Goal: Transaction & Acquisition: Purchase product/service

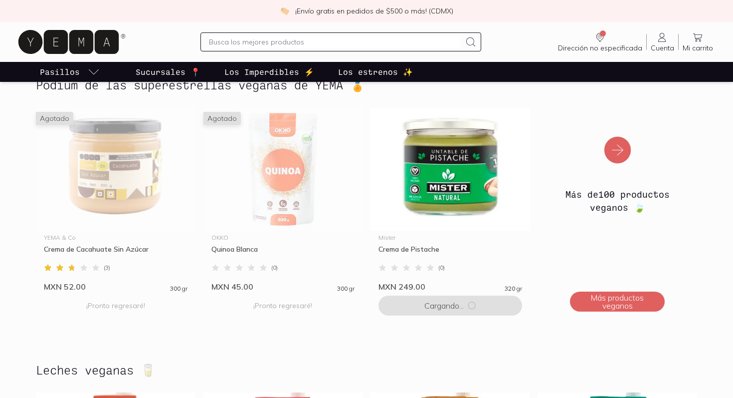
scroll to position [427, 0]
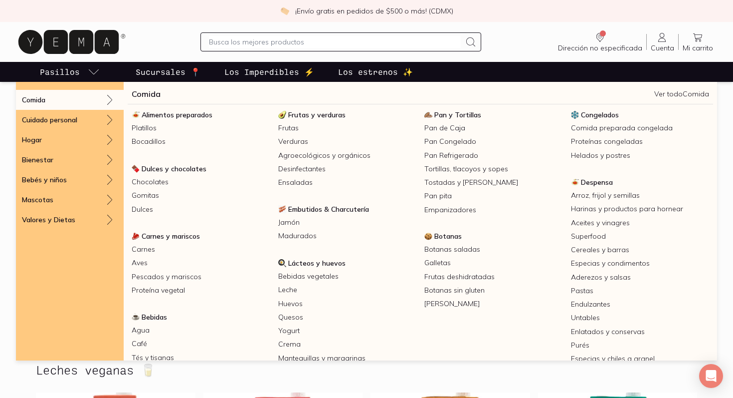
click at [145, 94] on link "Comida" at bounding box center [146, 94] width 29 height 12
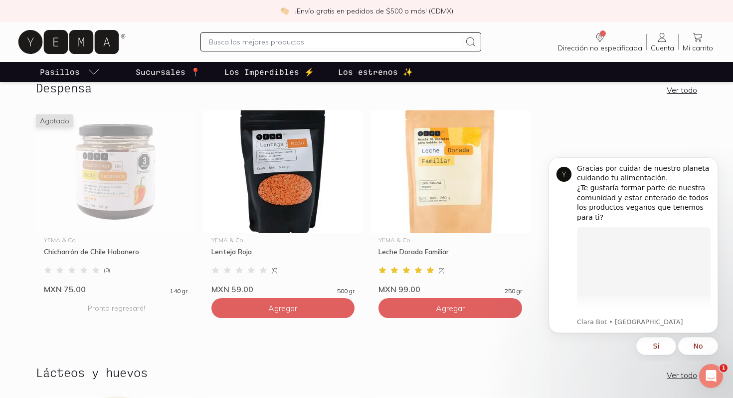
scroll to position [201, 0]
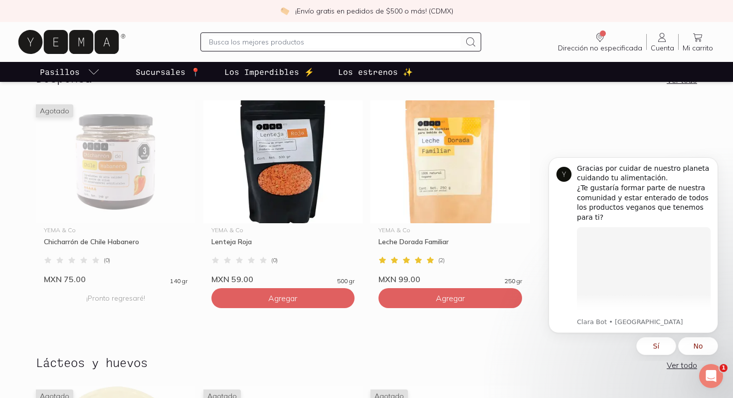
click at [17, 240] on section "Despensa Ver todo Agotado YEMA & Co Chicharrón de [GEOGRAPHIC_DATA] Habanero ( …" at bounding box center [366, 197] width 733 height 284
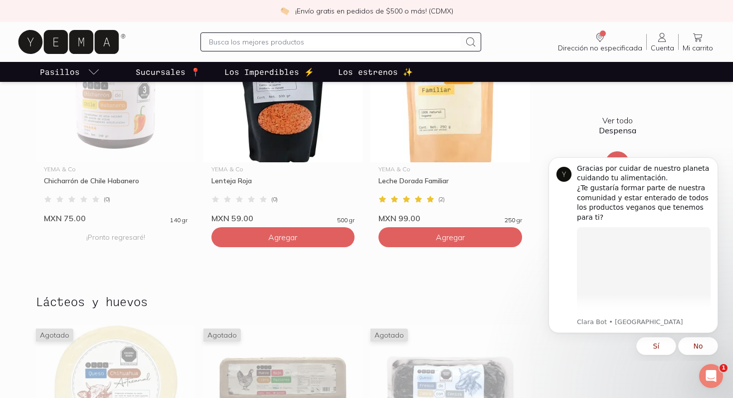
scroll to position [279, 0]
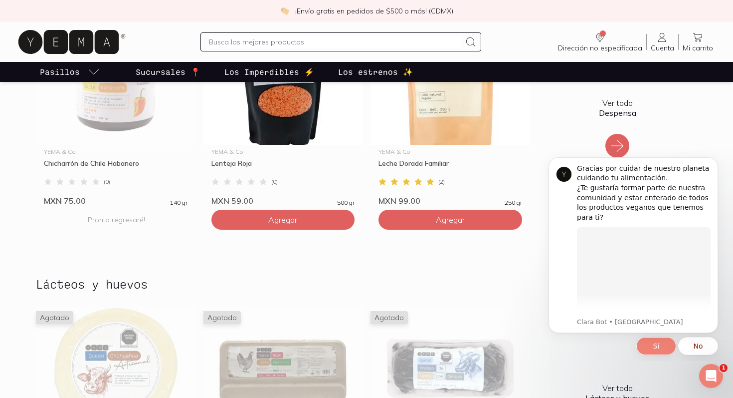
click at [649, 343] on button "Sí" at bounding box center [657, 346] width 40 height 18
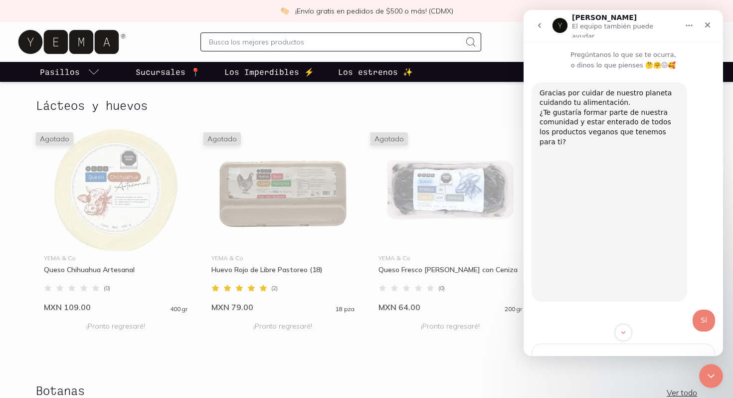
scroll to position [464, 0]
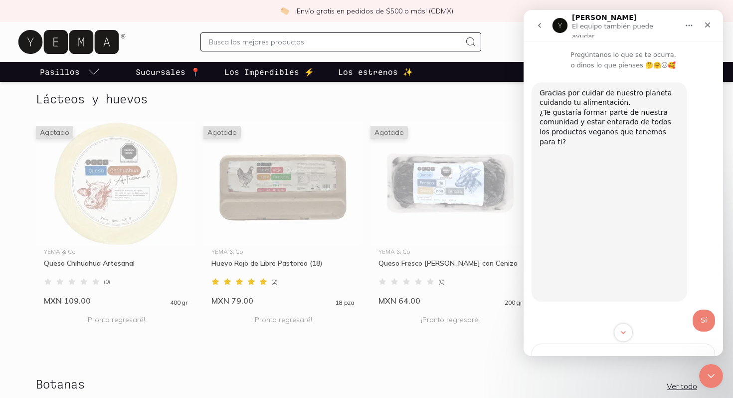
click at [623, 332] on icon "Scroll to bottom" at bounding box center [623, 332] width 5 height 3
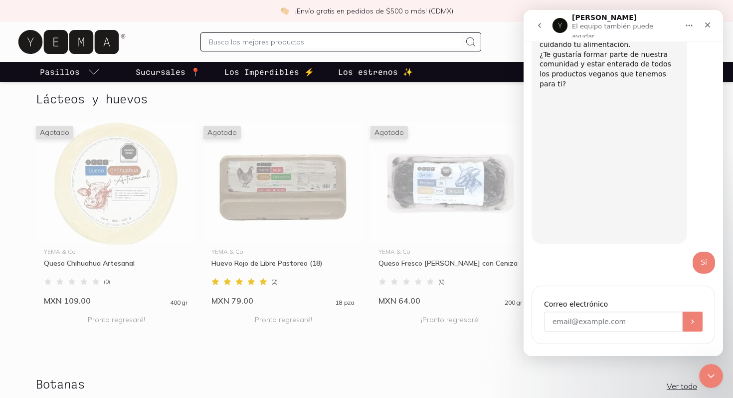
click at [620, 311] on input "Enter your email" at bounding box center [613, 321] width 139 height 20
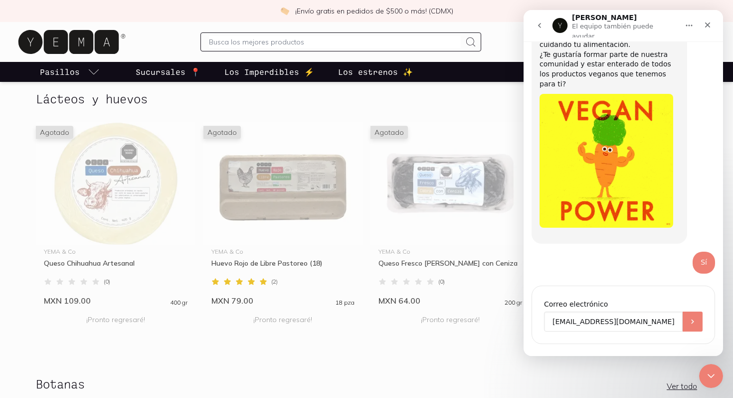
type input "[EMAIL_ADDRESS][DOMAIN_NAME]"
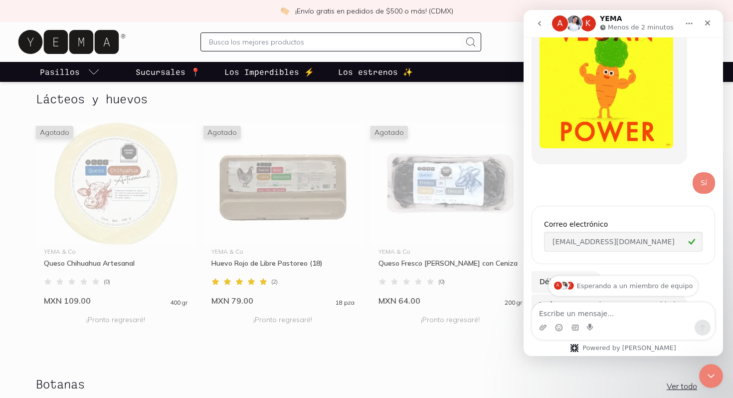
scroll to position [205, 0]
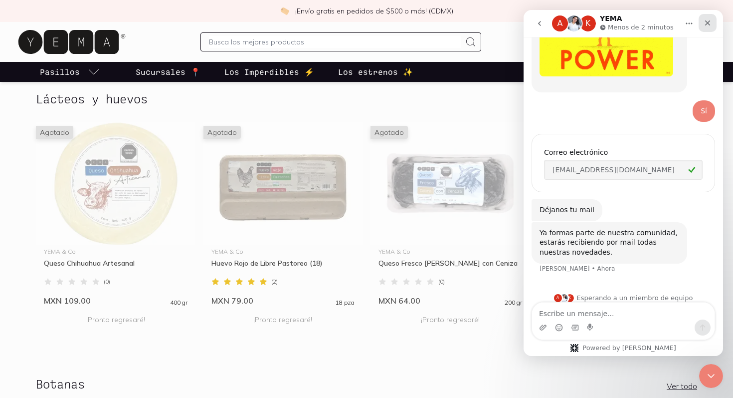
click at [707, 27] on div "Cerrar" at bounding box center [708, 23] width 18 height 18
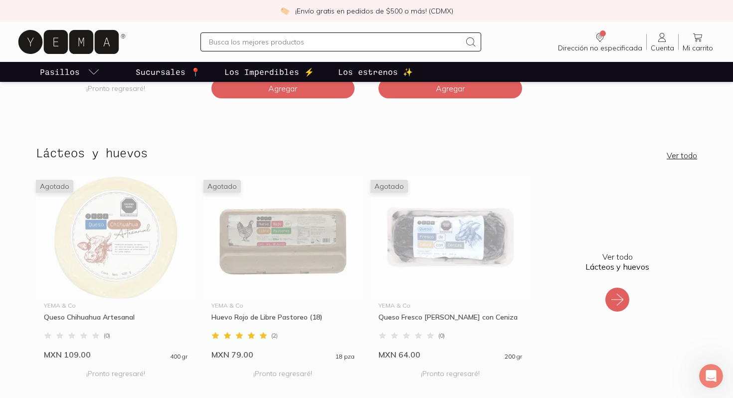
scroll to position [416, 0]
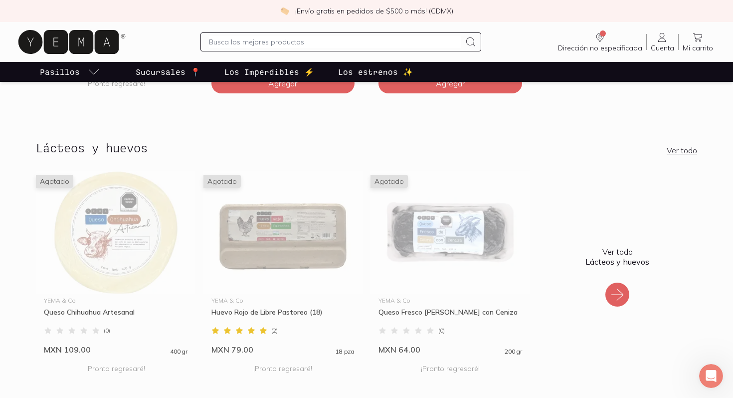
click at [694, 146] on link "Ver todo" at bounding box center [682, 150] width 30 height 10
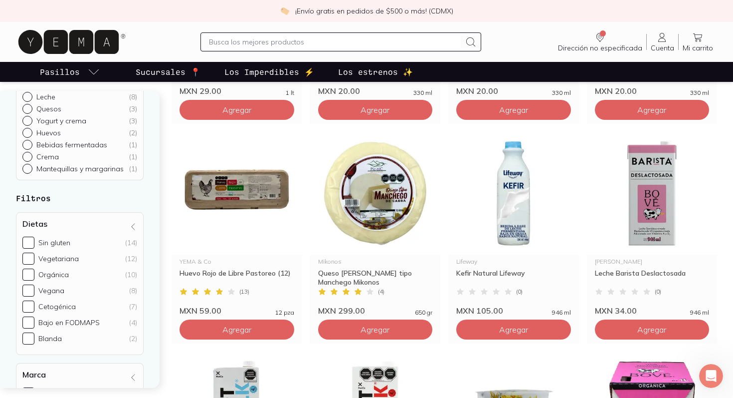
scroll to position [76, 0]
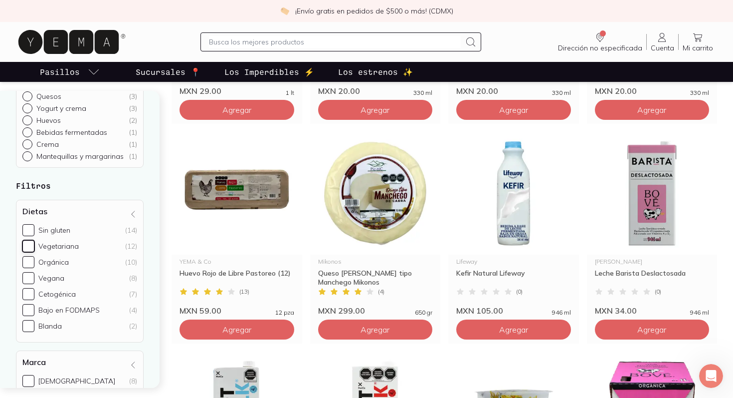
click at [31, 246] on input "Vegetariana (12)" at bounding box center [28, 246] width 12 height 12
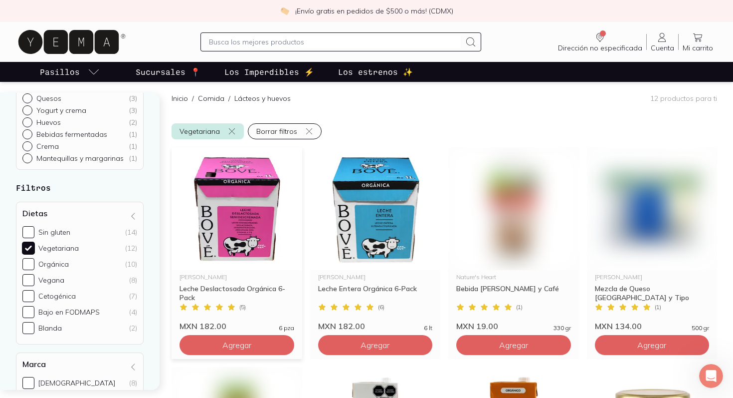
scroll to position [108, 0]
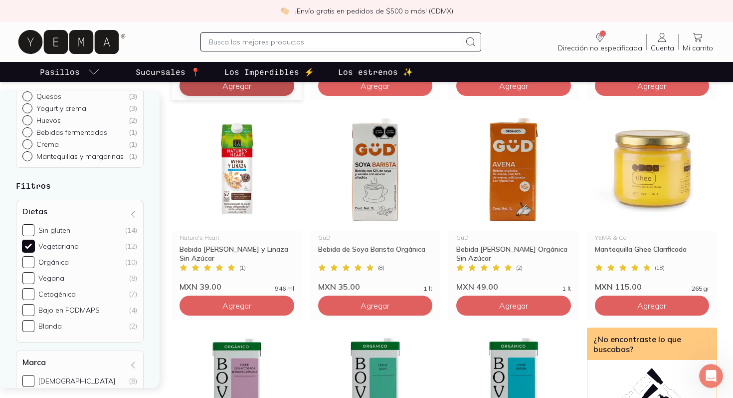
scroll to position [608, 0]
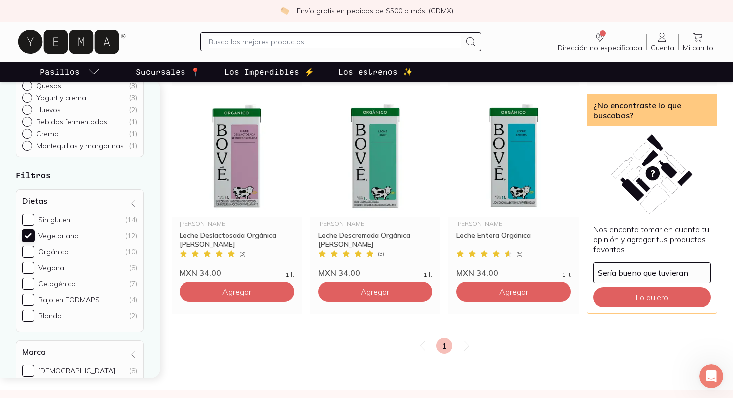
click at [30, 229] on input "Vegetariana (12)" at bounding box center [28, 235] width 12 height 12
checkbox input "false"
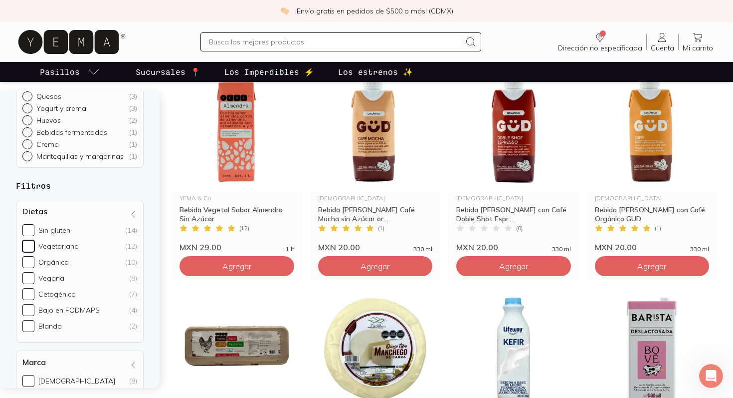
scroll to position [108, 0]
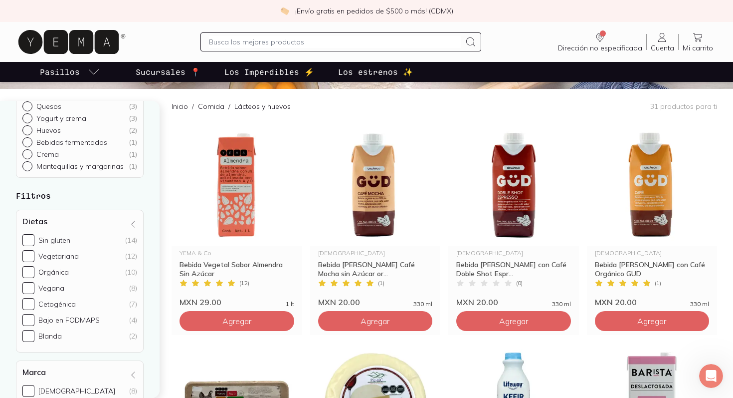
click at [36, 282] on label "Vegana (8)" at bounding box center [79, 288] width 115 height 12
click at [34, 282] on input "Vegana (8)" at bounding box center [28, 288] width 12 height 12
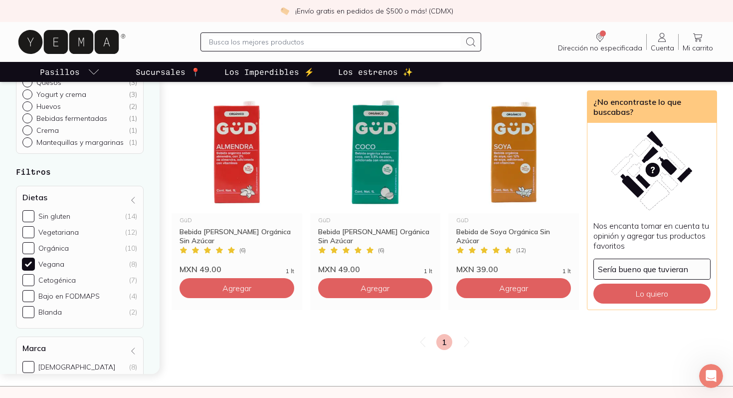
scroll to position [391, 0]
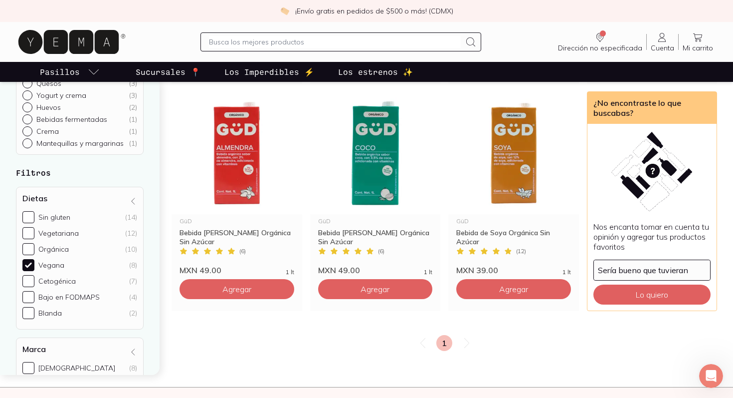
click at [27, 261] on div "Sin gluten (14) Vegetariana (12) Orgánica (10) Vegana (8) Cetogénica (7) Bajo e…" at bounding box center [79, 265] width 115 height 108
click at [27, 259] on input "Vegana (8)" at bounding box center [28, 265] width 12 height 12
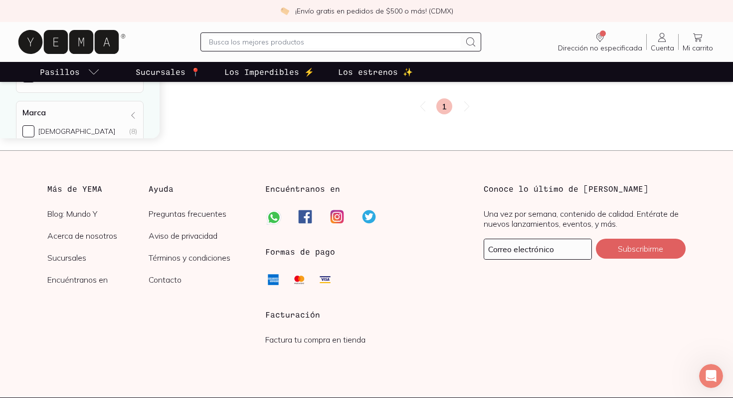
scroll to position [1913, 0]
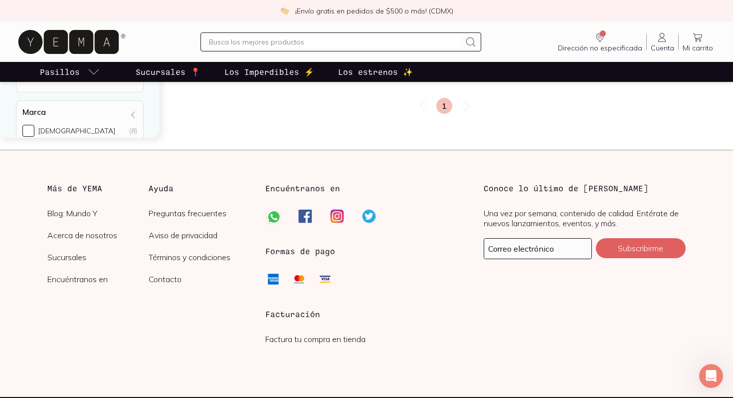
scroll to position [108, 0]
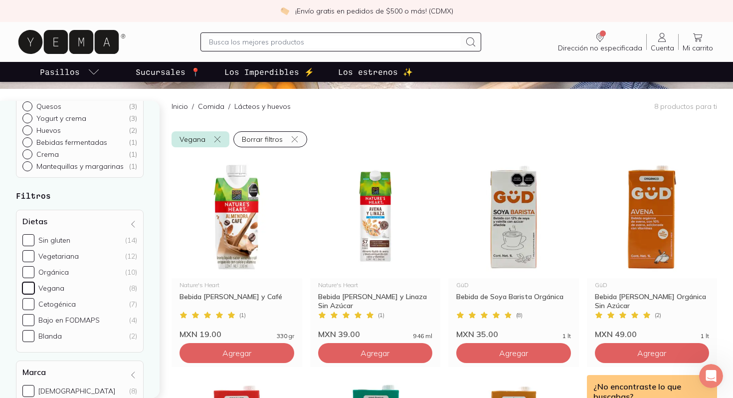
checkbox input "false"
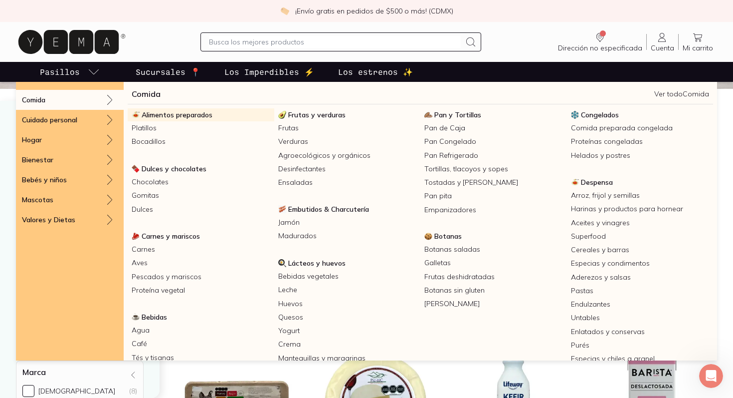
click at [150, 114] on span "Alimentos preparados" at bounding box center [177, 114] width 71 height 9
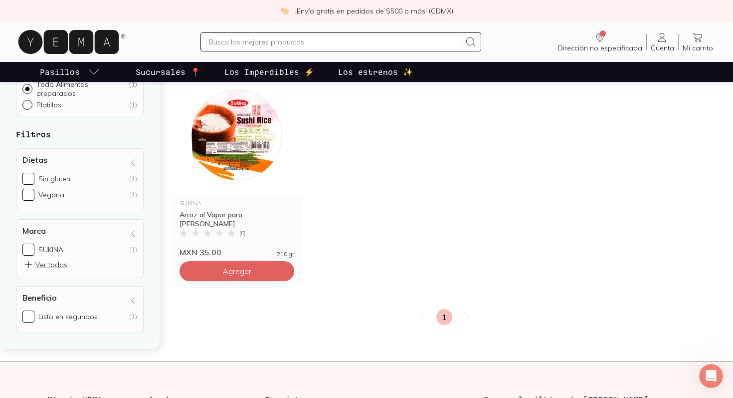
scroll to position [349, 0]
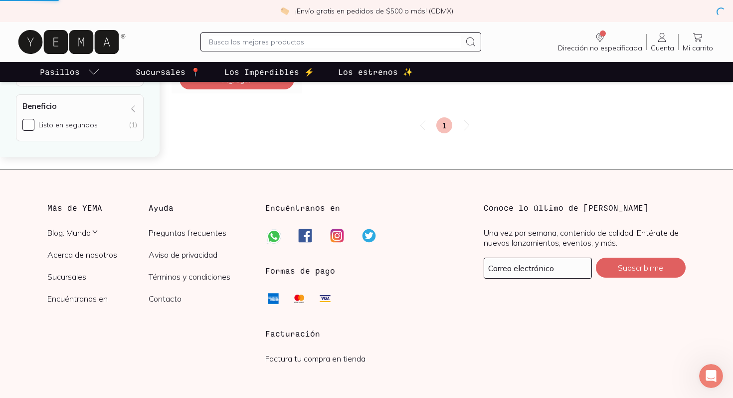
scroll to position [108, 0]
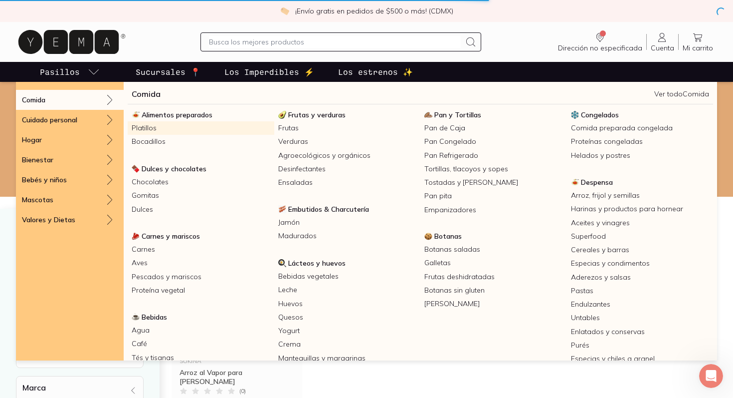
scroll to position [76, 0]
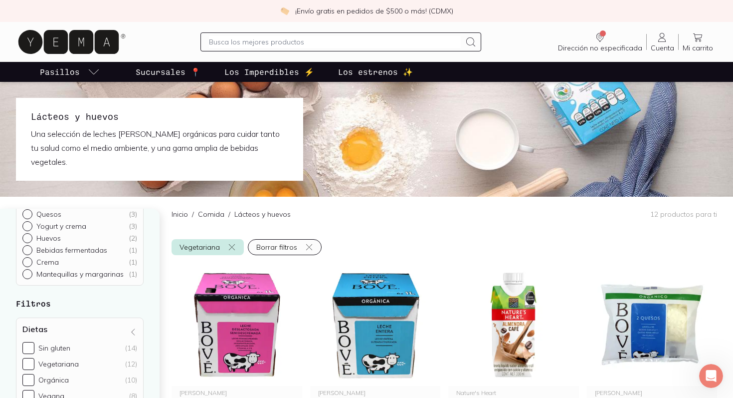
checkbox input "false"
